Goal: Task Accomplishment & Management: Manage account settings

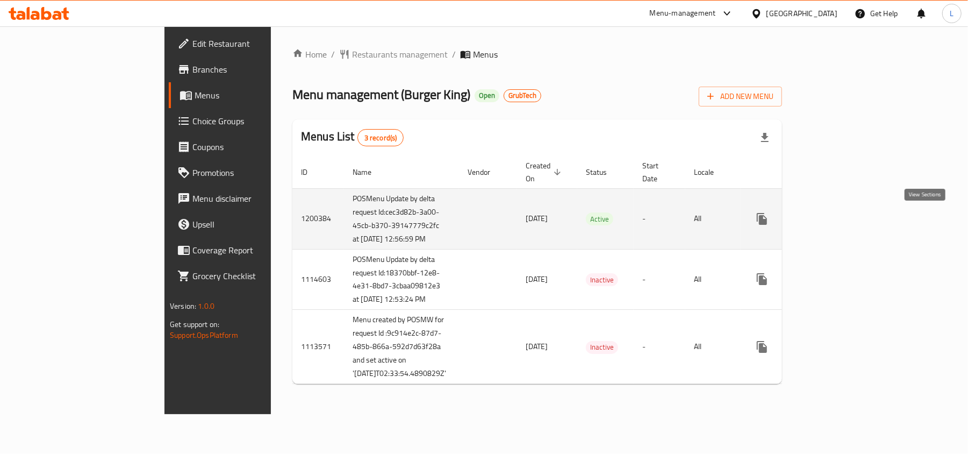
click at [846, 218] on icon "enhanced table" at bounding box center [839, 218] width 13 height 13
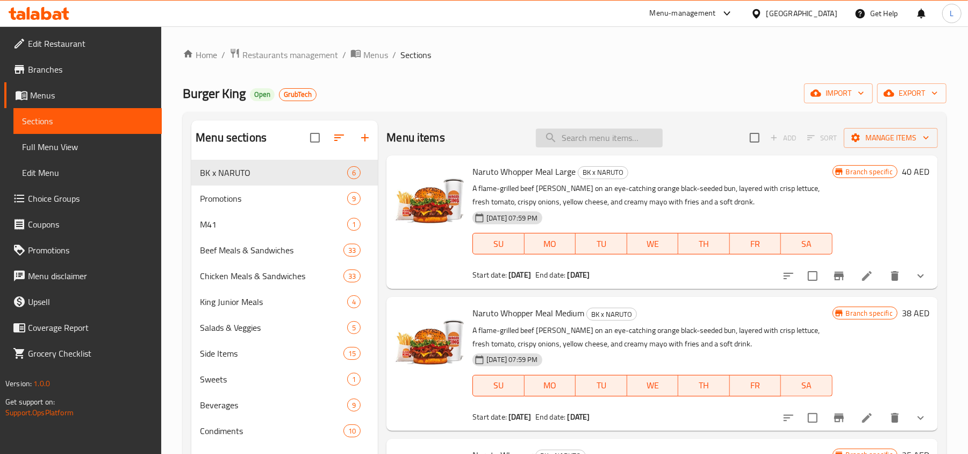
click at [605, 138] on input "search" at bounding box center [599, 137] width 127 height 19
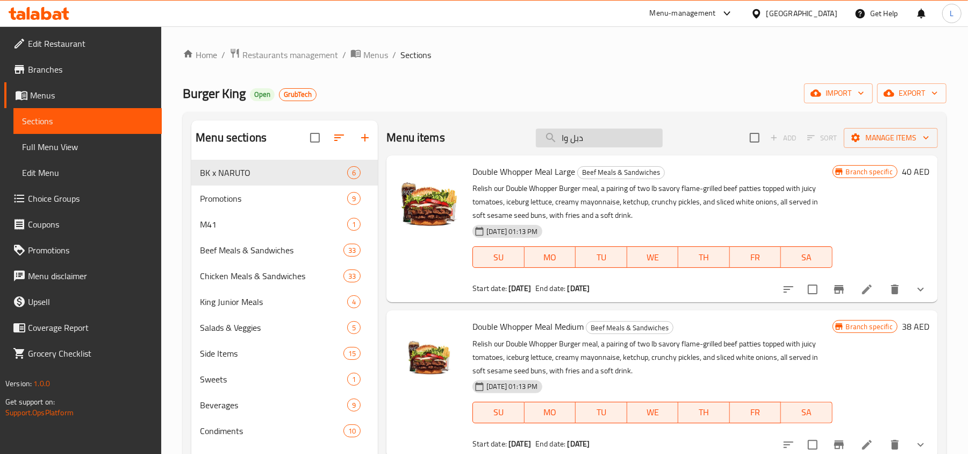
click at [605, 138] on input "دبل وا" at bounding box center [599, 137] width 127 height 19
type input "دبل وابر"
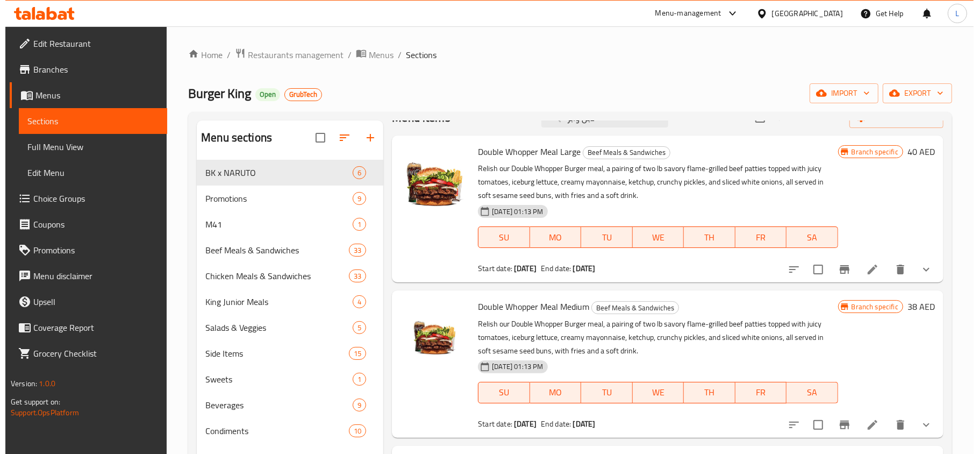
scroll to position [38, 0]
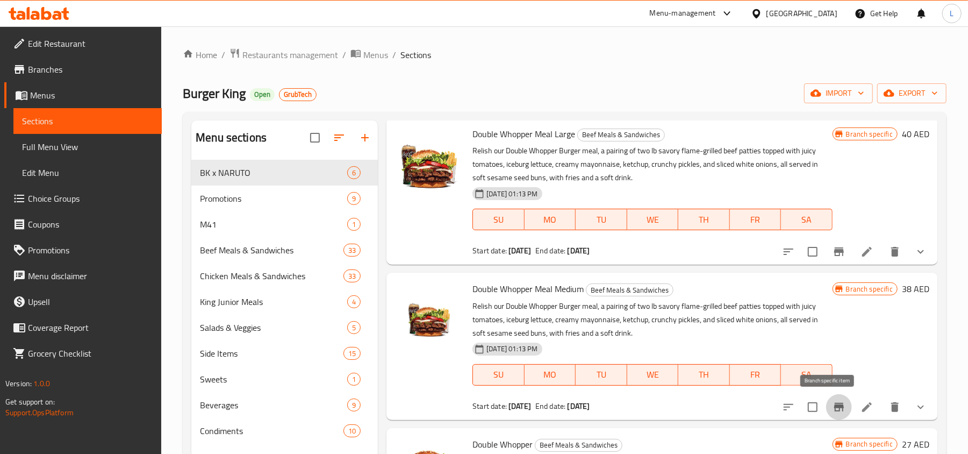
click at [834, 406] on icon "Branch-specific-item" at bounding box center [839, 407] width 10 height 9
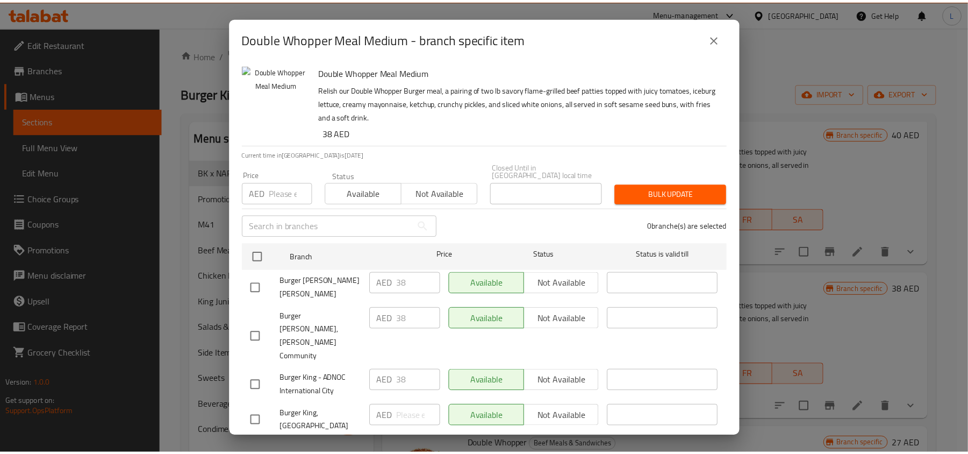
scroll to position [502, 0]
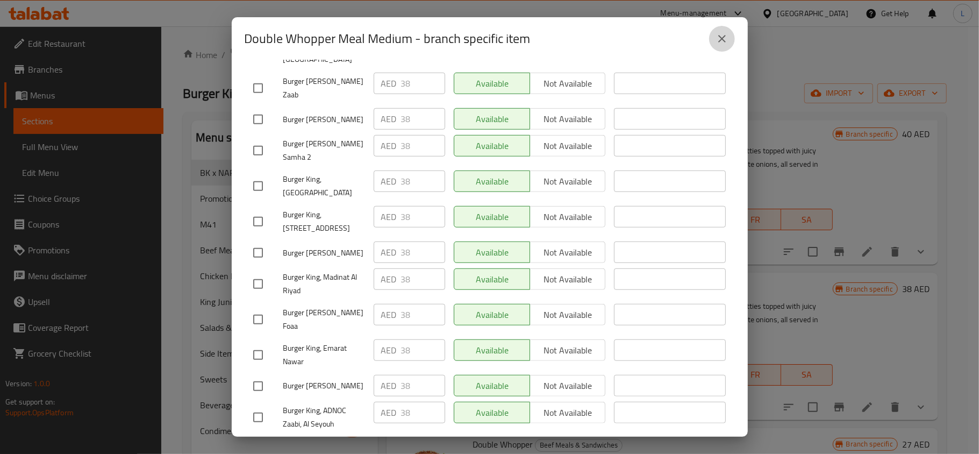
click at [716, 41] on icon "close" at bounding box center [722, 38] width 13 height 13
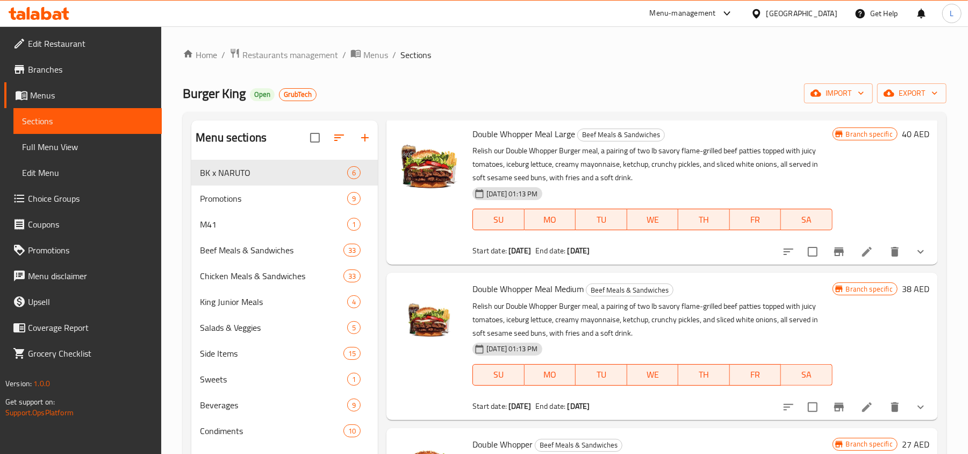
drag, startPoint x: 53, startPoint y: 71, endPoint x: 112, endPoint y: 33, distance: 70.8
click at [53, 71] on span "Branches" at bounding box center [90, 69] width 125 height 13
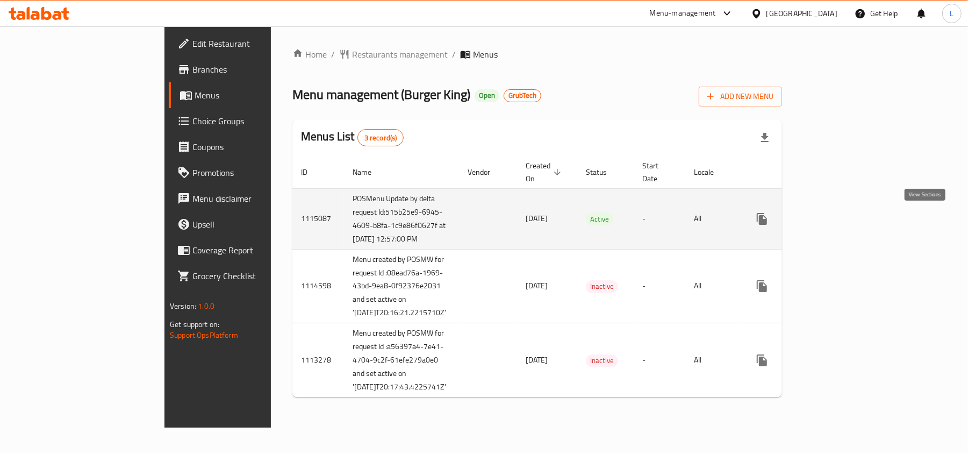
click at [845, 218] on icon "enhanced table" at bounding box center [840, 219] width 10 height 10
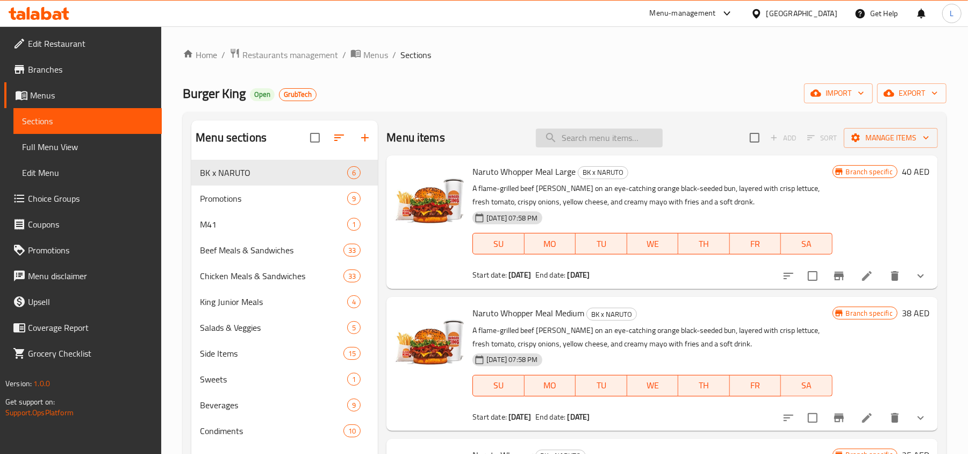
click at [579, 129] on input "search" at bounding box center [599, 137] width 127 height 19
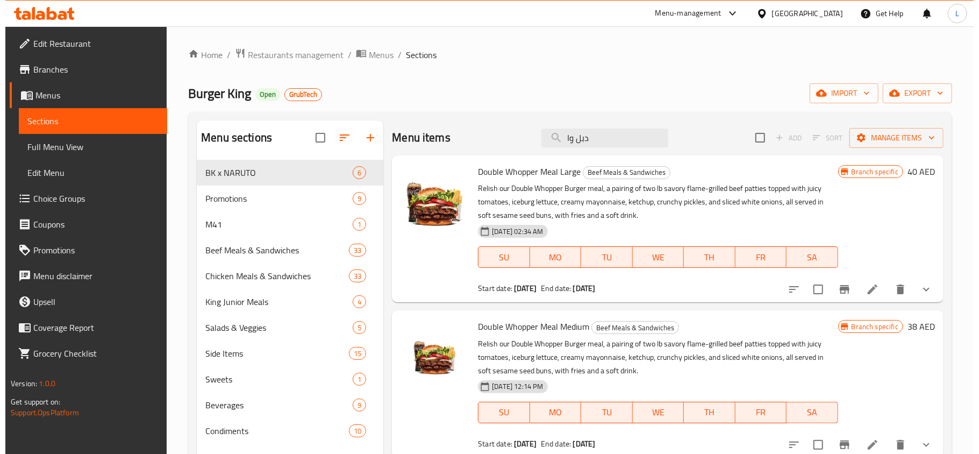
scroll to position [38, 0]
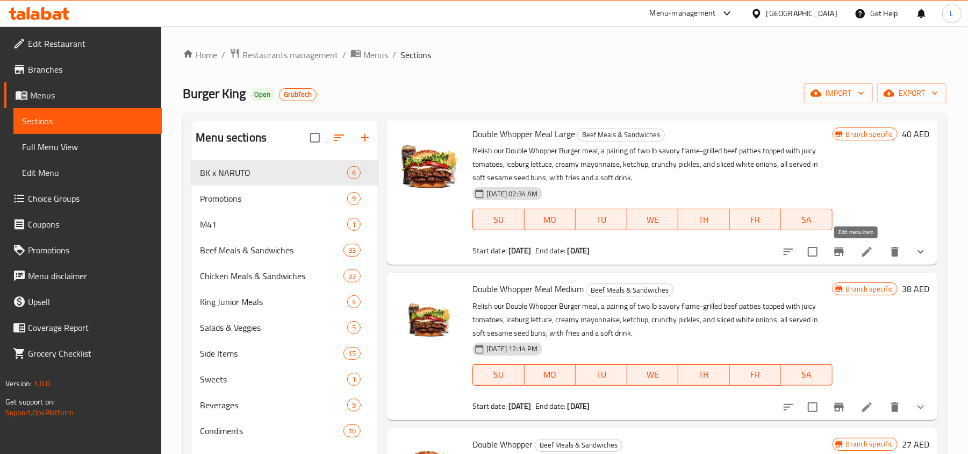
type input "دبل وا"
click at [861, 409] on icon at bounding box center [867, 406] width 13 height 13
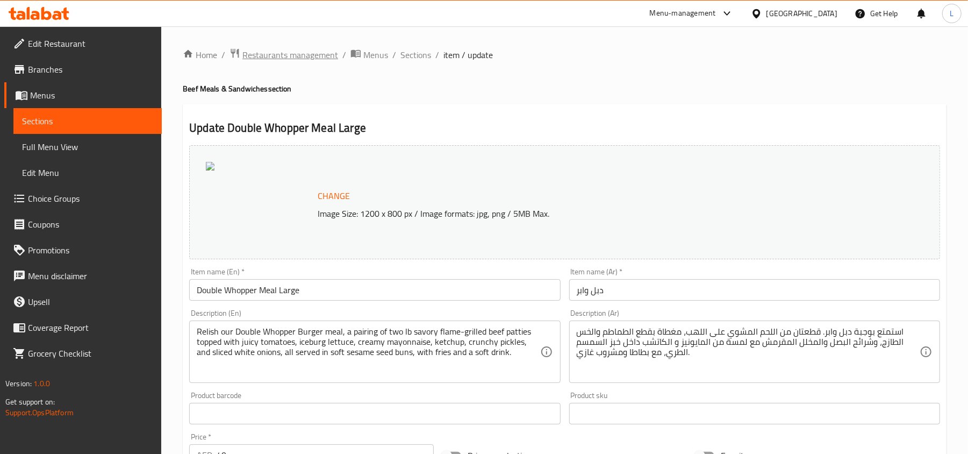
click at [305, 59] on span "Restaurants management" at bounding box center [290, 54] width 96 height 13
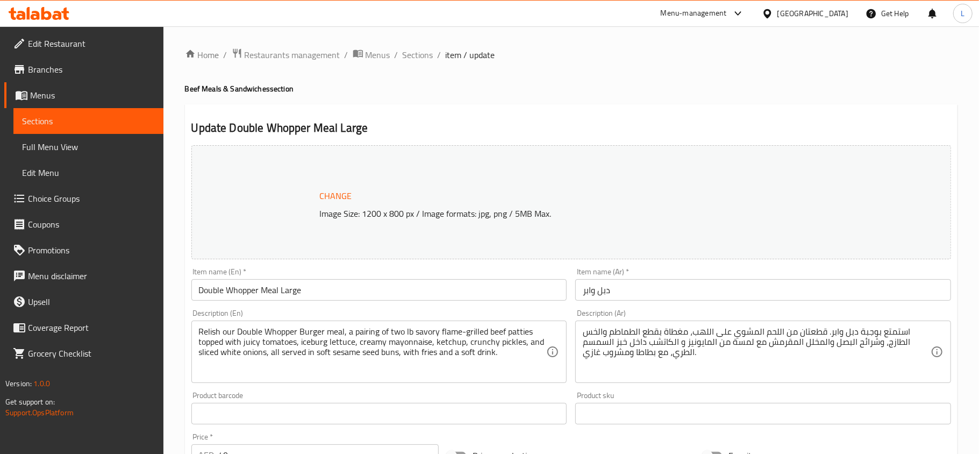
click at [50, 71] on div at bounding box center [489, 227] width 979 height 454
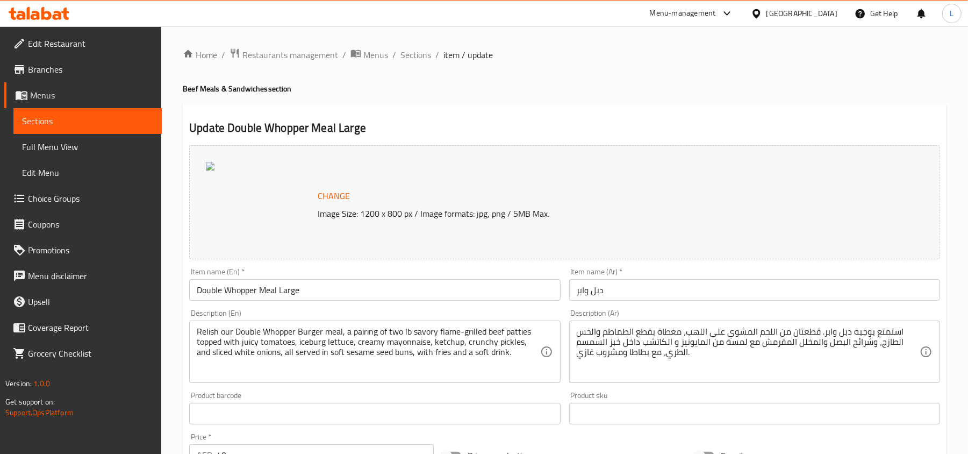
click at [50, 71] on span "Branches" at bounding box center [90, 69] width 125 height 13
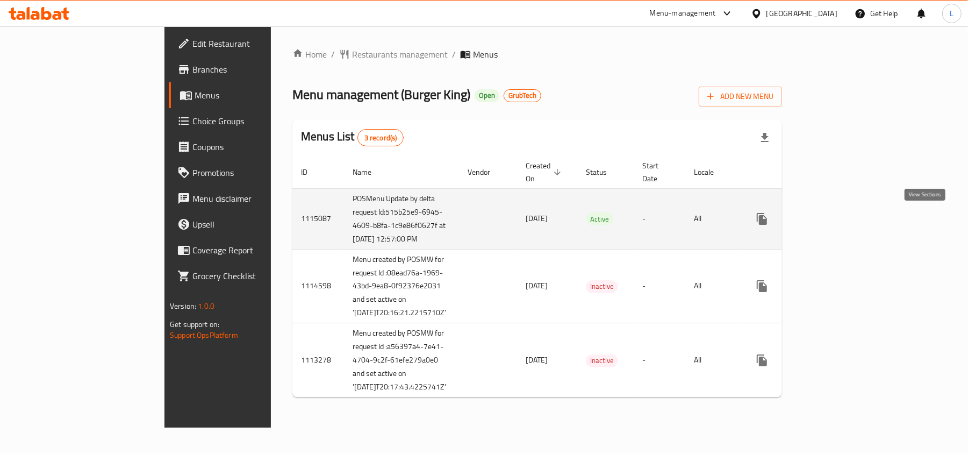
click at [846, 216] on icon "enhanced table" at bounding box center [839, 218] width 13 height 13
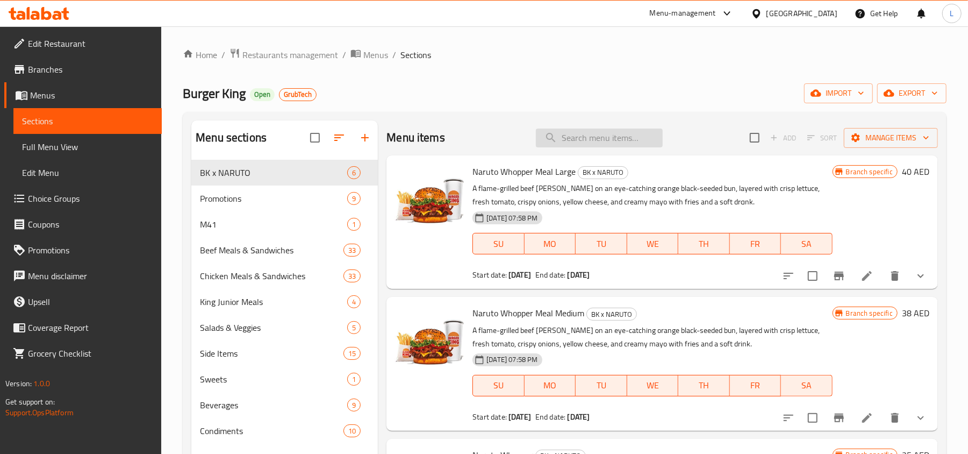
click at [592, 144] on input "search" at bounding box center [599, 137] width 127 height 19
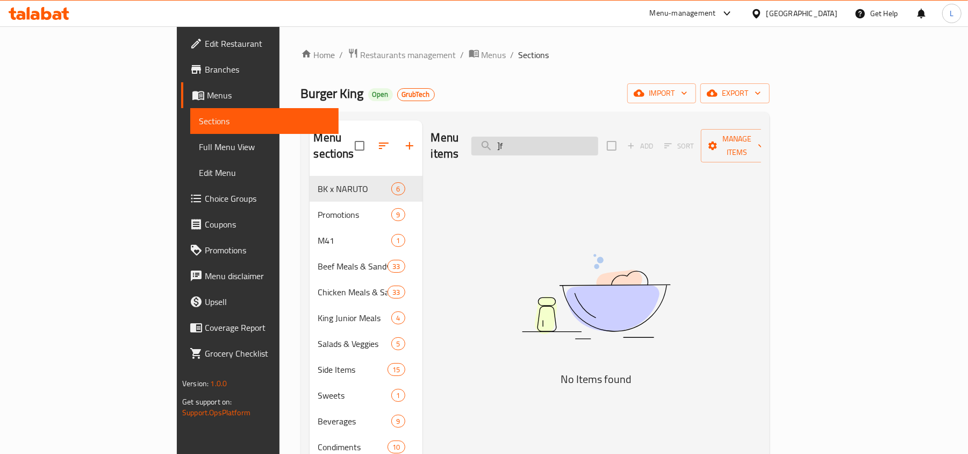
type input "]"
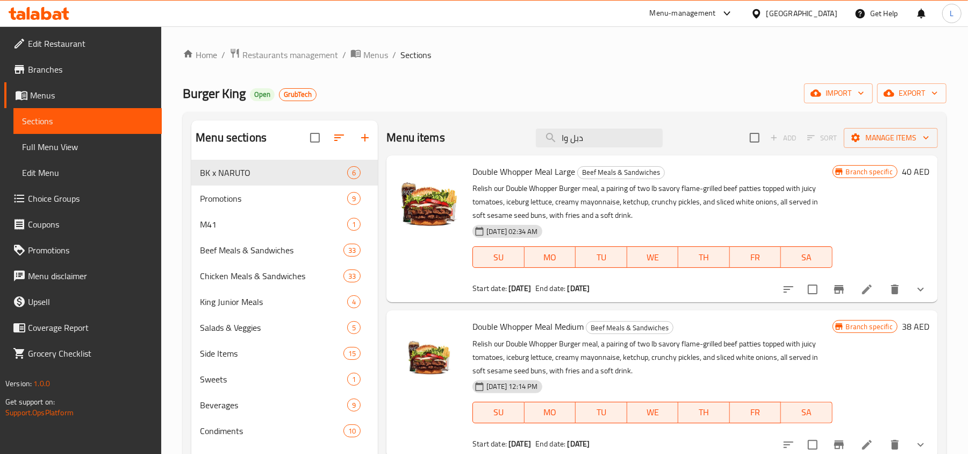
type input "دبل وا"
drag, startPoint x: 499, startPoint y: 175, endPoint x: 554, endPoint y: 172, distance: 54.4
click at [554, 172] on span "Double Whopper Meal Large" at bounding box center [524, 171] width 103 height 16
drag, startPoint x: 471, startPoint y: 173, endPoint x: 574, endPoint y: 173, distance: 102.7
click at [574, 173] on div "Double Whopper Meal Large Beef Meals & Sandwiches Relish our Double Whopper Bur…" at bounding box center [652, 229] width 368 height 138
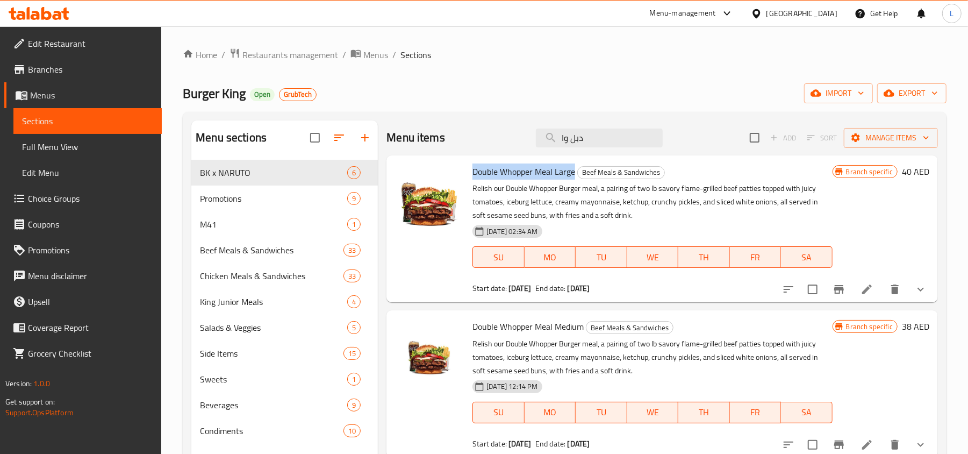
copy span "Double Whopper Meal Large"
click at [542, 324] on span "Double Whopper Meal Medium" at bounding box center [528, 326] width 111 height 16
copy h6 "Double Whopper Meal Medium"
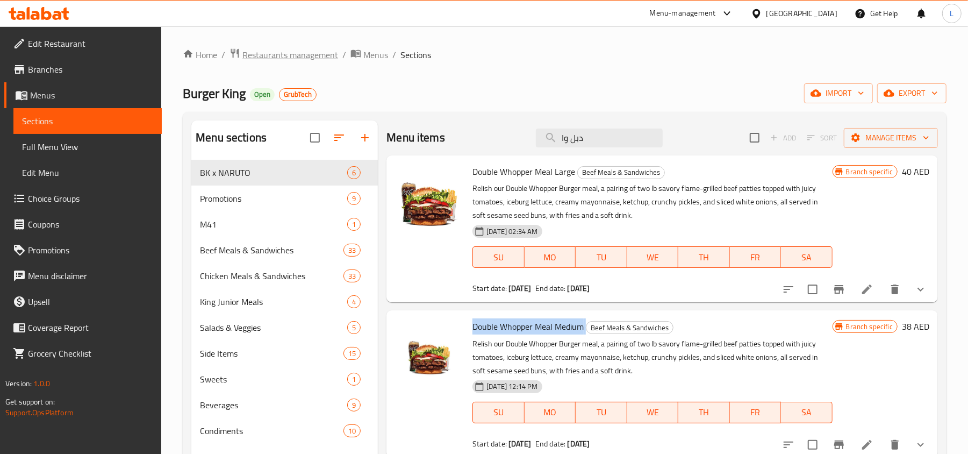
click at [311, 59] on span "Restaurants management" at bounding box center [290, 54] width 96 height 13
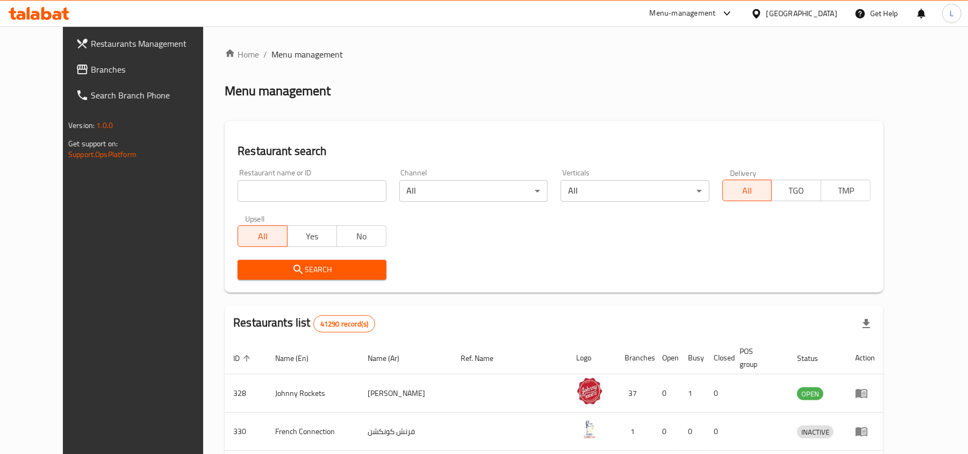
click at [782, 11] on div "United Arab Emirates" at bounding box center [802, 14] width 71 height 12
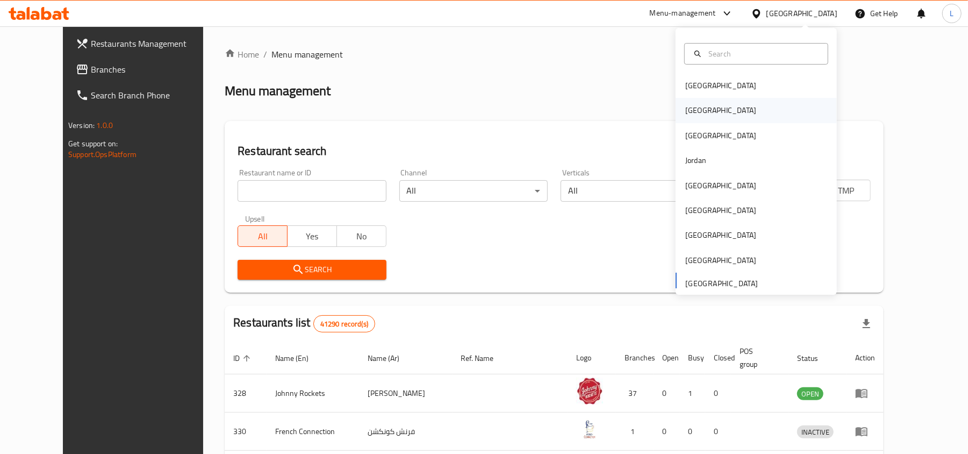
click at [681, 99] on div "[GEOGRAPHIC_DATA]" at bounding box center [721, 110] width 88 height 25
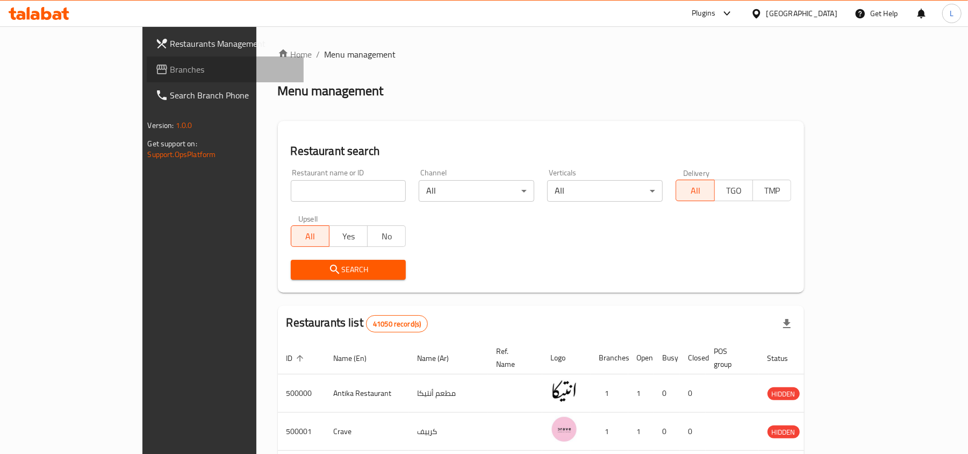
click at [170, 67] on span "Branches" at bounding box center [232, 69] width 125 height 13
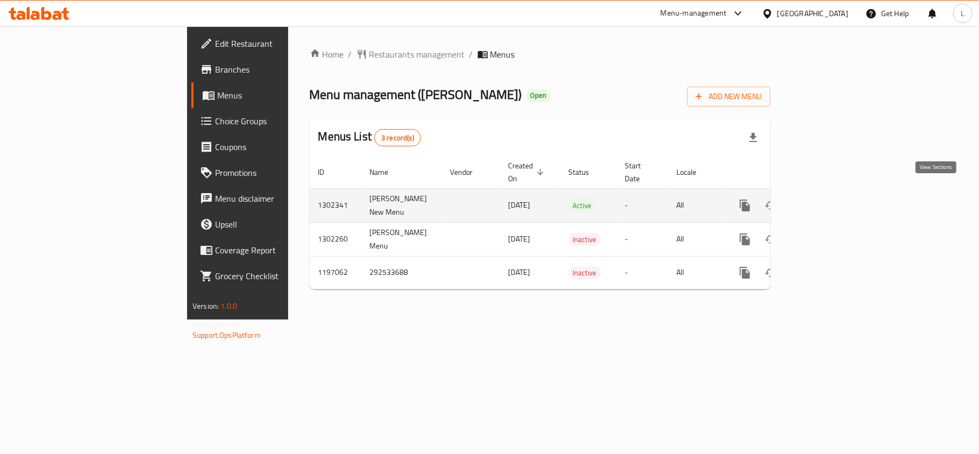
click at [829, 199] on icon "enhanced table" at bounding box center [822, 205] width 13 height 13
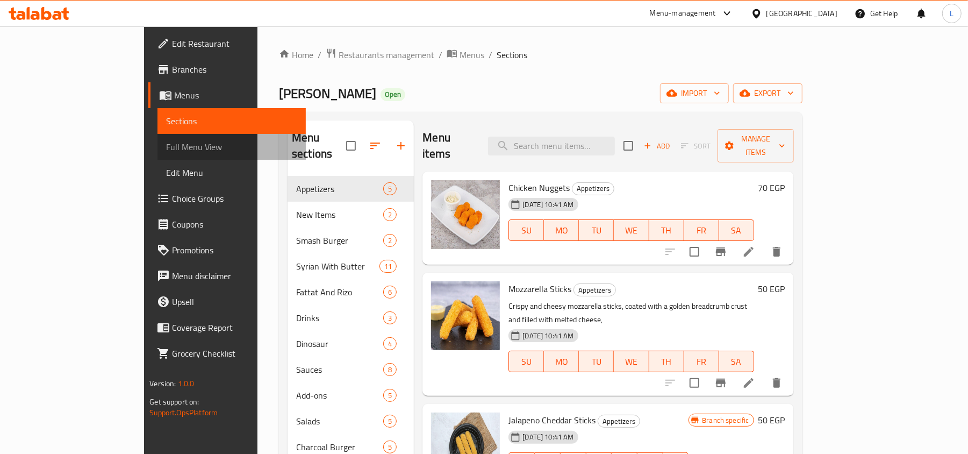
click at [166, 151] on span "Full Menu View" at bounding box center [231, 146] width 131 height 13
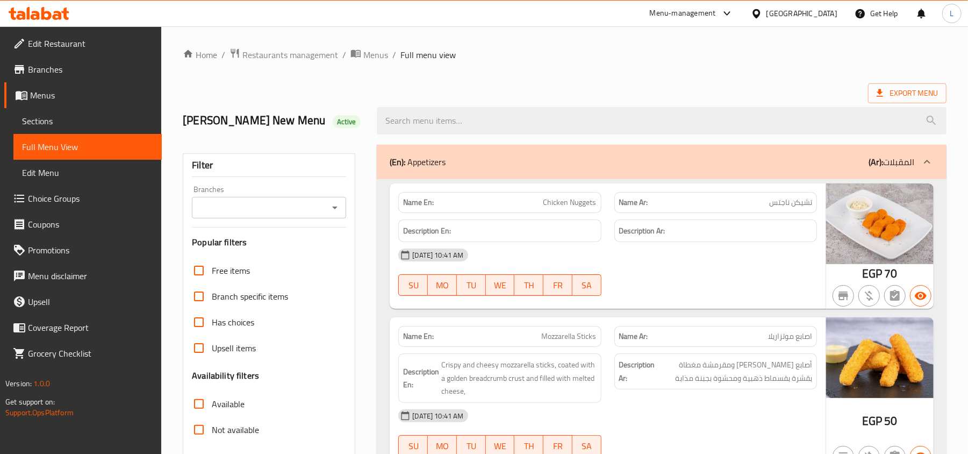
click at [82, 44] on span "Edit Restaurant" at bounding box center [90, 43] width 125 height 13
